Goal: Task Accomplishment & Management: Manage account settings

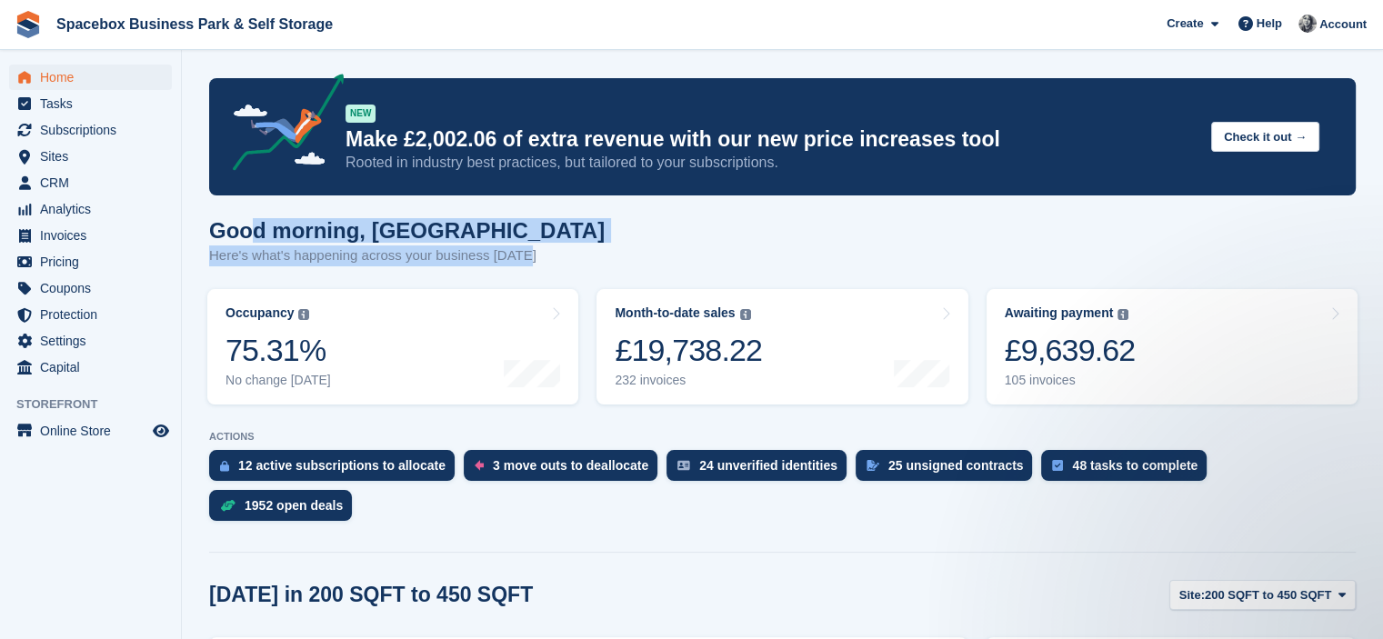
drag, startPoint x: 535, startPoint y: 255, endPoint x: 255, endPoint y: 221, distance: 283.0
click at [255, 221] on div "Good morning, SUDIPTA Here's what's happening across your business today" at bounding box center [782, 253] width 1146 height 70
click at [58, 130] on span "Subscriptions" at bounding box center [94, 129] width 109 height 25
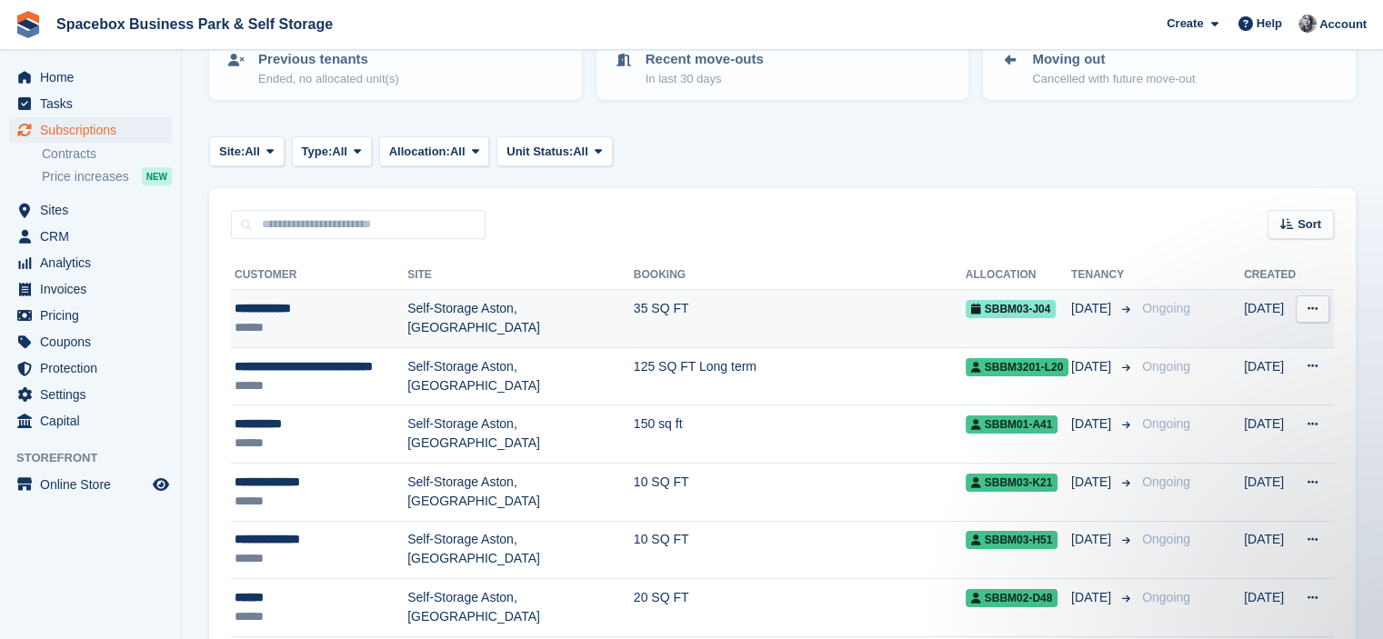
scroll to position [218, 0]
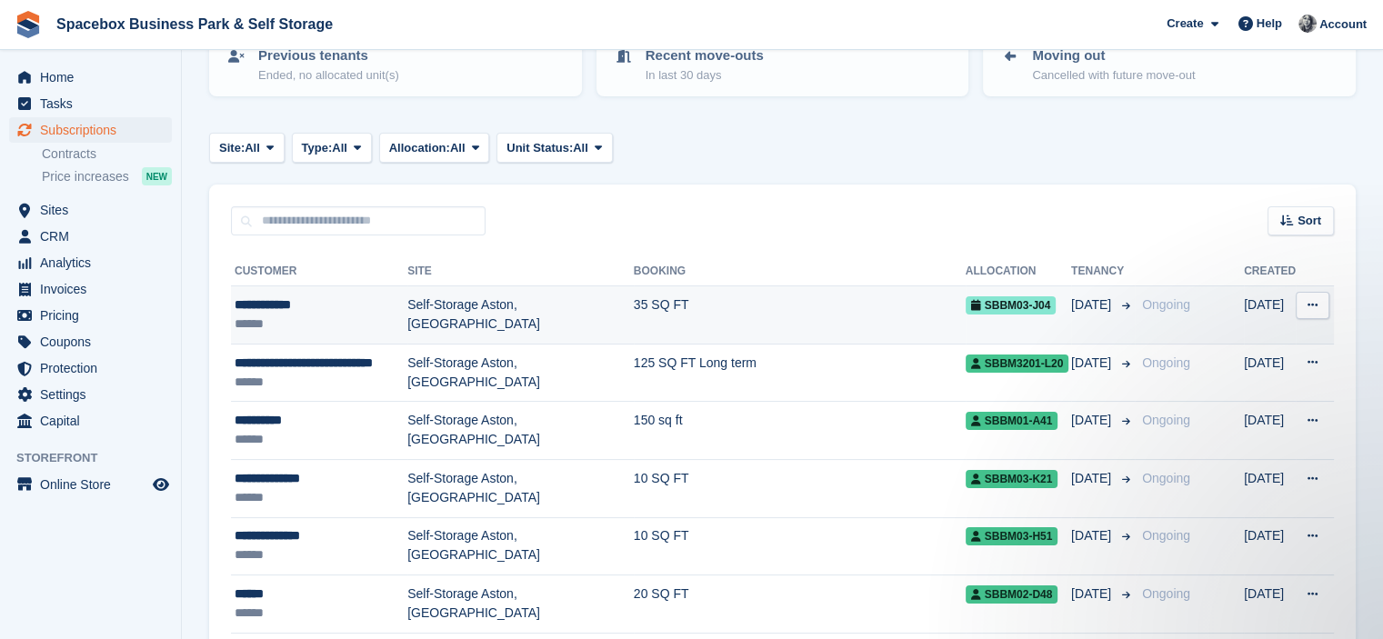
click at [651, 311] on td "35 SQ FT" at bounding box center [800, 315] width 332 height 58
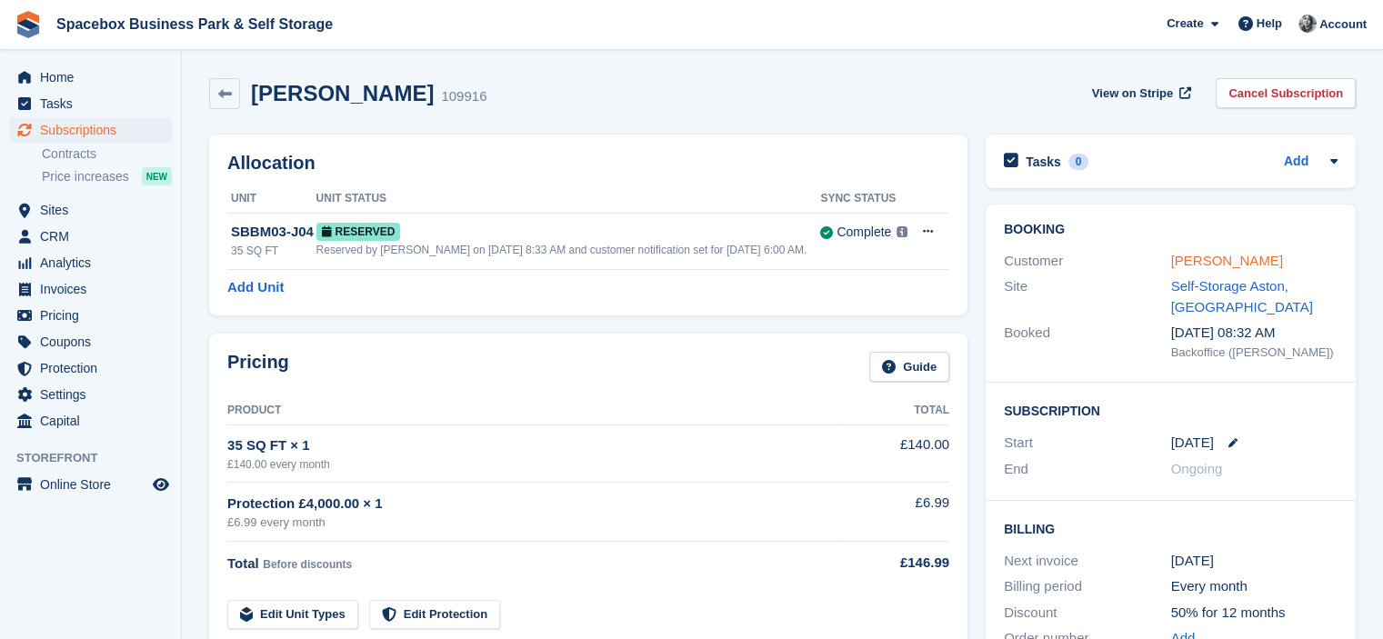
click at [1221, 263] on link "[PERSON_NAME]" at bounding box center [1227, 260] width 112 height 15
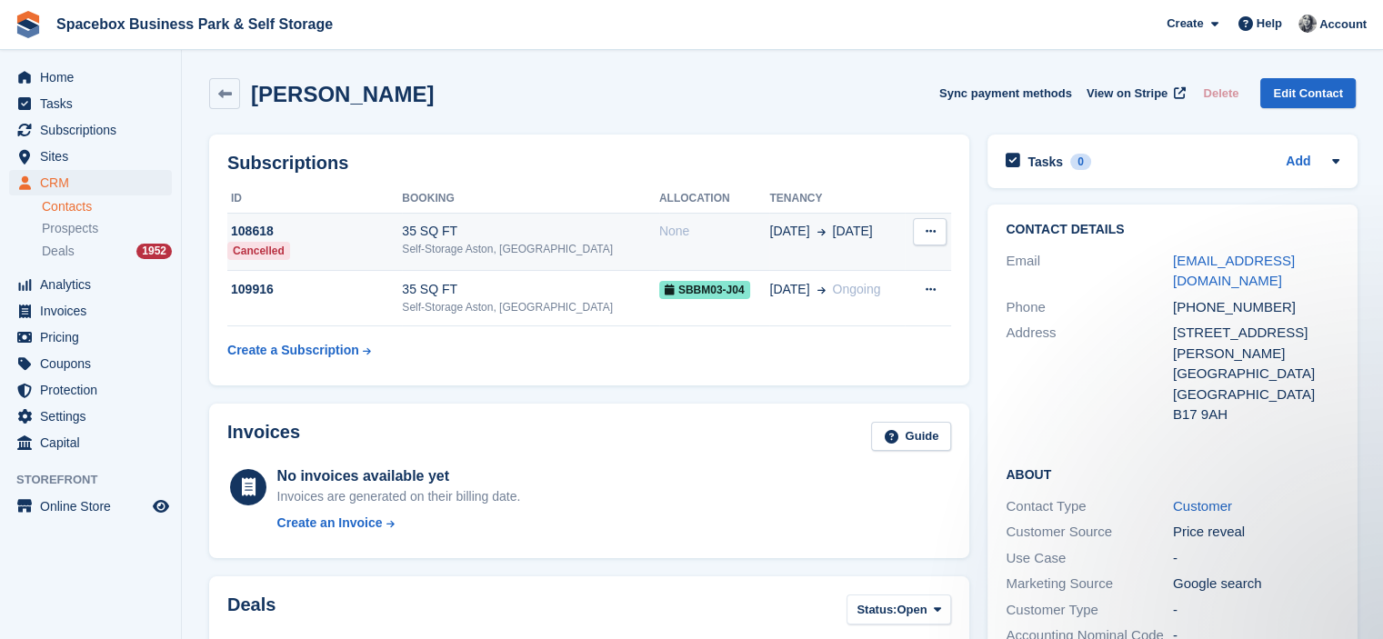
click at [554, 239] on div "35 SQ FT" at bounding box center [530, 231] width 256 height 19
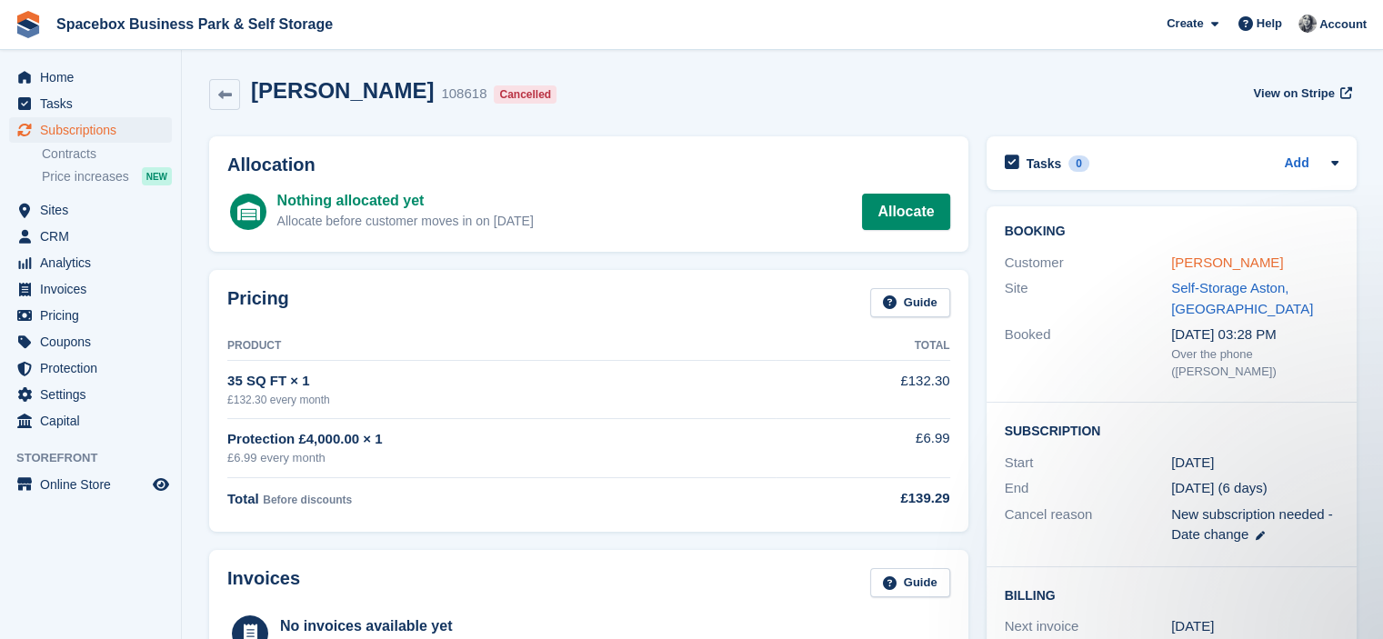
click at [1236, 255] on link "[PERSON_NAME]" at bounding box center [1227, 262] width 112 height 15
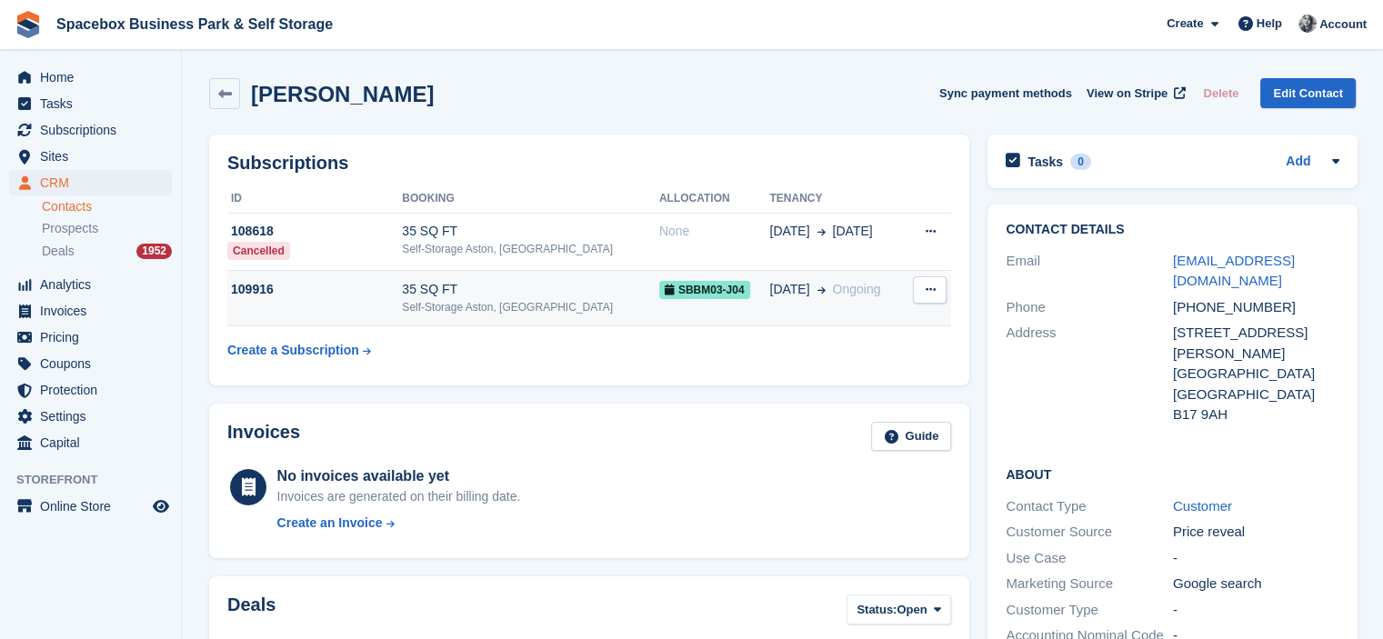
click at [468, 307] on div "Self-Storage Aston, [GEOGRAPHIC_DATA]" at bounding box center [530, 307] width 256 height 16
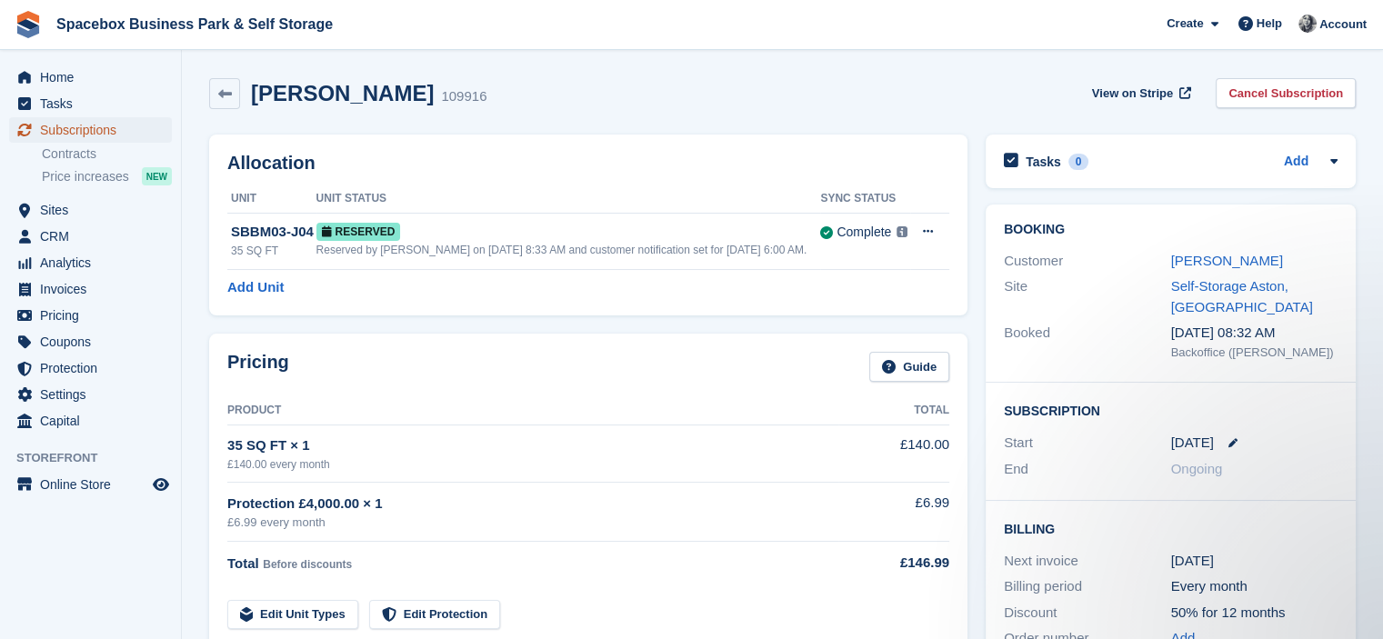
click at [90, 128] on span "Subscriptions" at bounding box center [94, 129] width 109 height 25
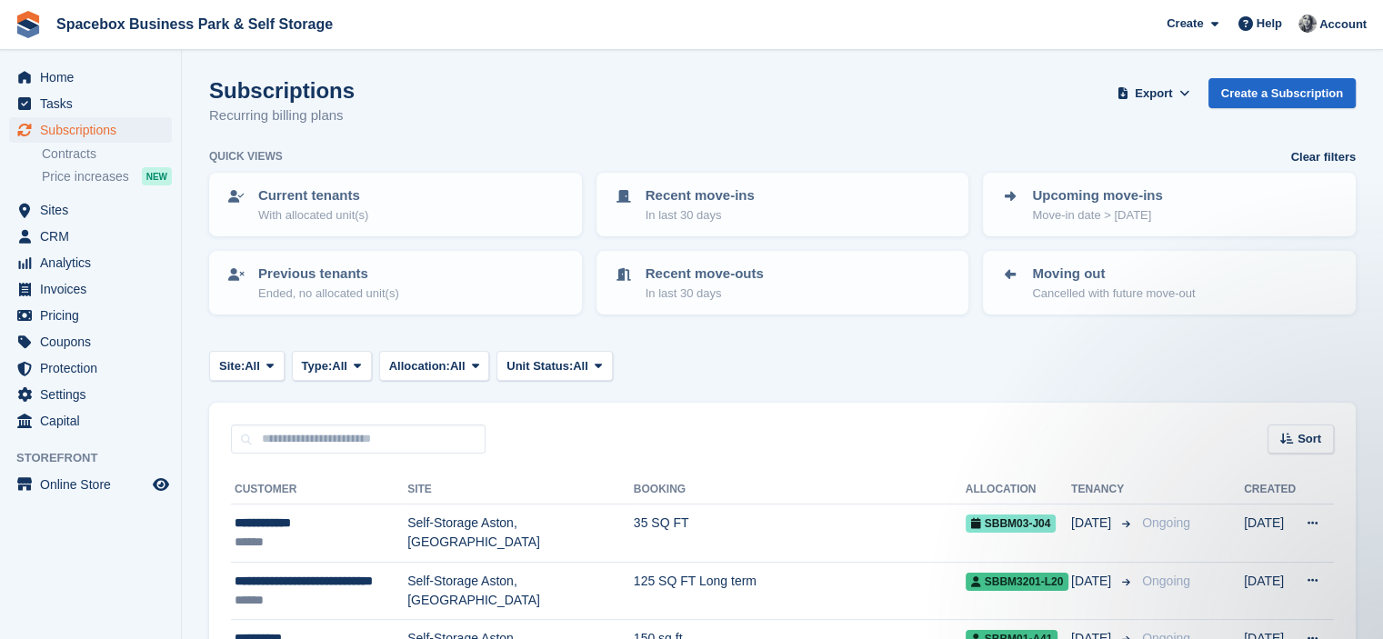
click at [547, 139] on div "Subscriptions Recurring billing plans Export Export Subscriptions Export a CSV …" at bounding box center [782, 113] width 1146 height 70
click at [55, 239] on span "CRM" at bounding box center [94, 236] width 109 height 25
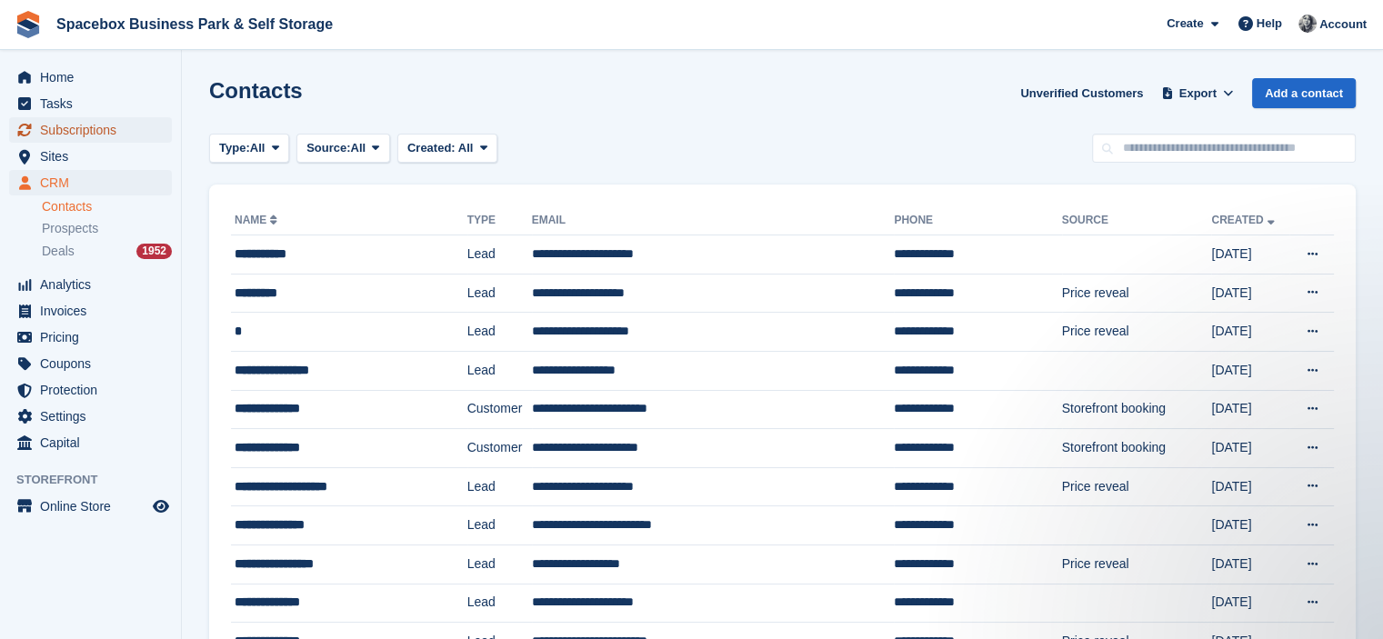
click at [105, 140] on span "Subscriptions" at bounding box center [94, 129] width 109 height 25
